Goal: Task Accomplishment & Management: Manage account settings

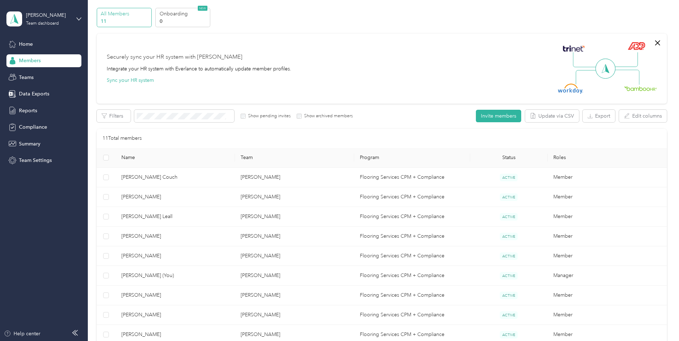
scroll to position [36, 0]
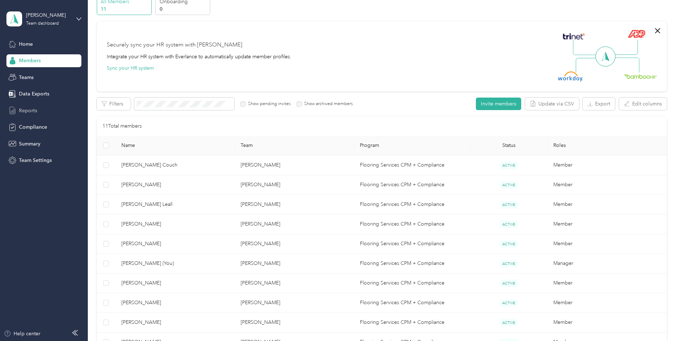
click at [33, 110] on span "Reports" at bounding box center [28, 110] width 18 height 7
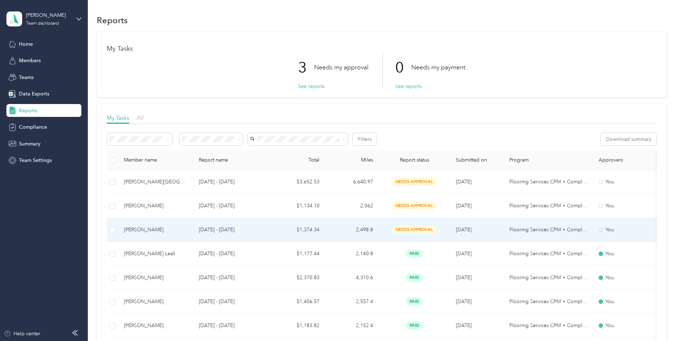
click at [318, 231] on td "$1,374.34" at bounding box center [299, 230] width 54 height 24
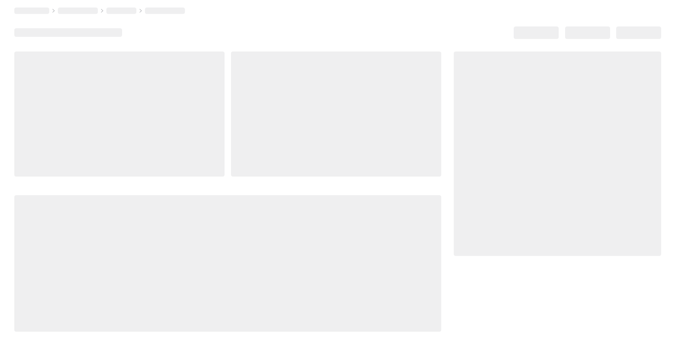
click at [318, 231] on div at bounding box center [227, 263] width 427 height 136
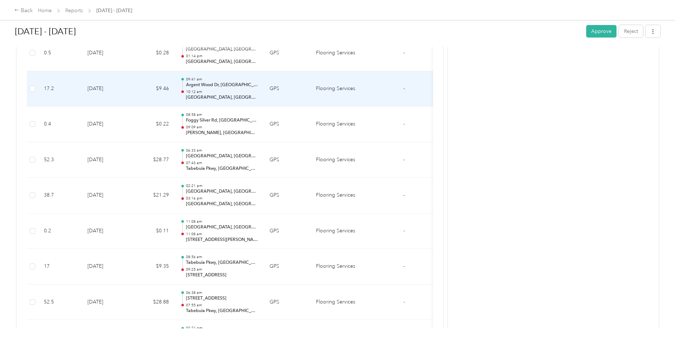
scroll to position [2070, 0]
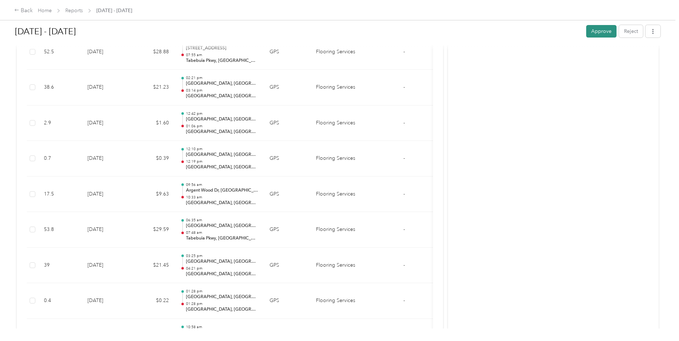
click at [595, 32] on button "Approve" at bounding box center [601, 31] width 30 height 12
click at [24, 11] on div "Back" at bounding box center [23, 10] width 19 height 9
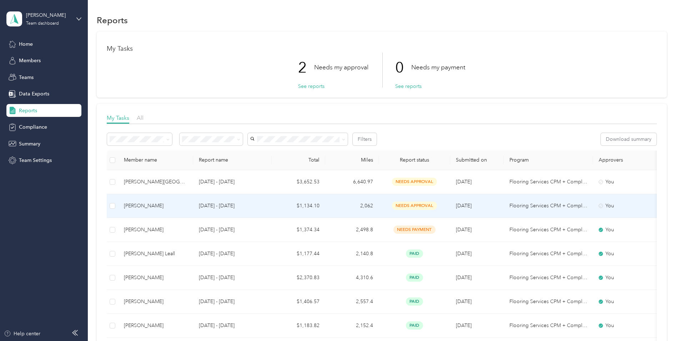
click at [414, 207] on span "needs approval" at bounding box center [414, 205] width 45 height 8
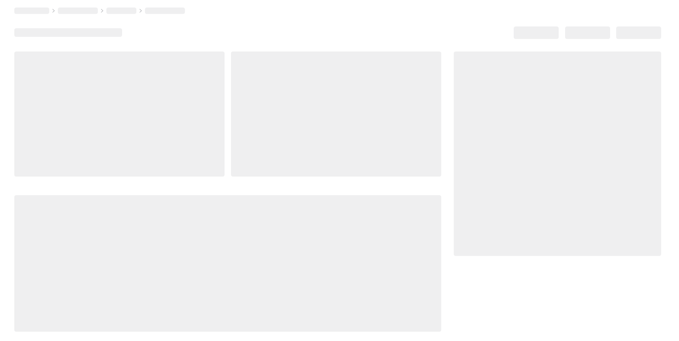
click at [414, 207] on div at bounding box center [227, 263] width 427 height 136
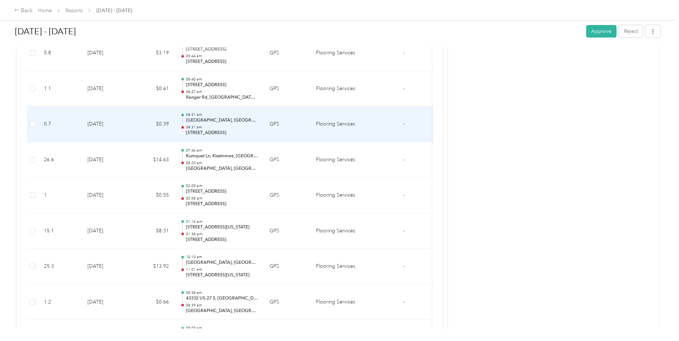
scroll to position [1214, 0]
